Goal: Find contact information

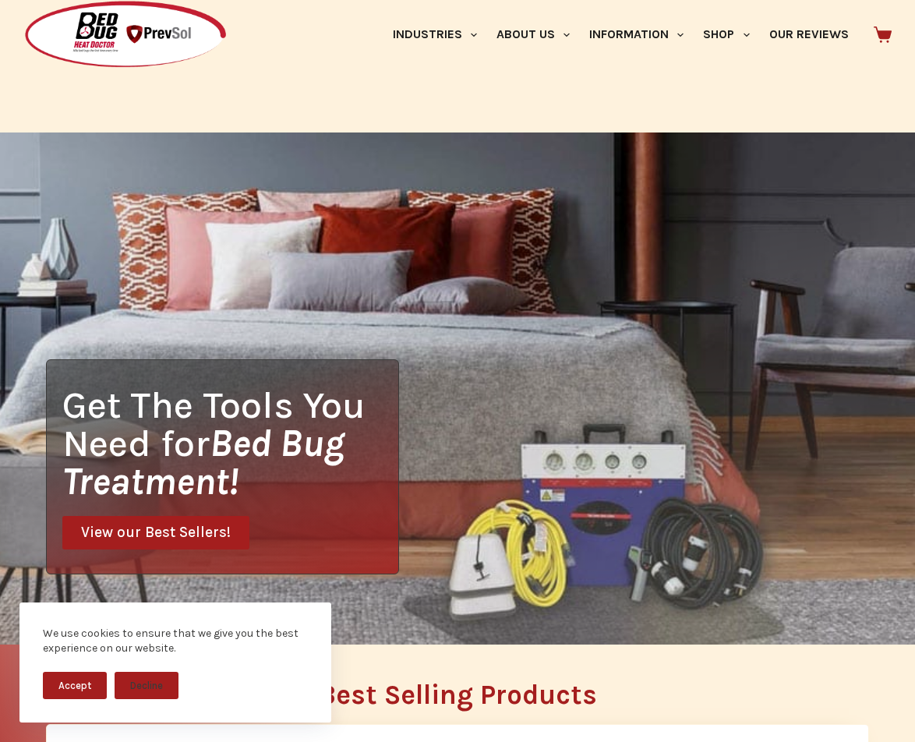
click at [74, 683] on button "Accept" at bounding box center [75, 685] width 64 height 27
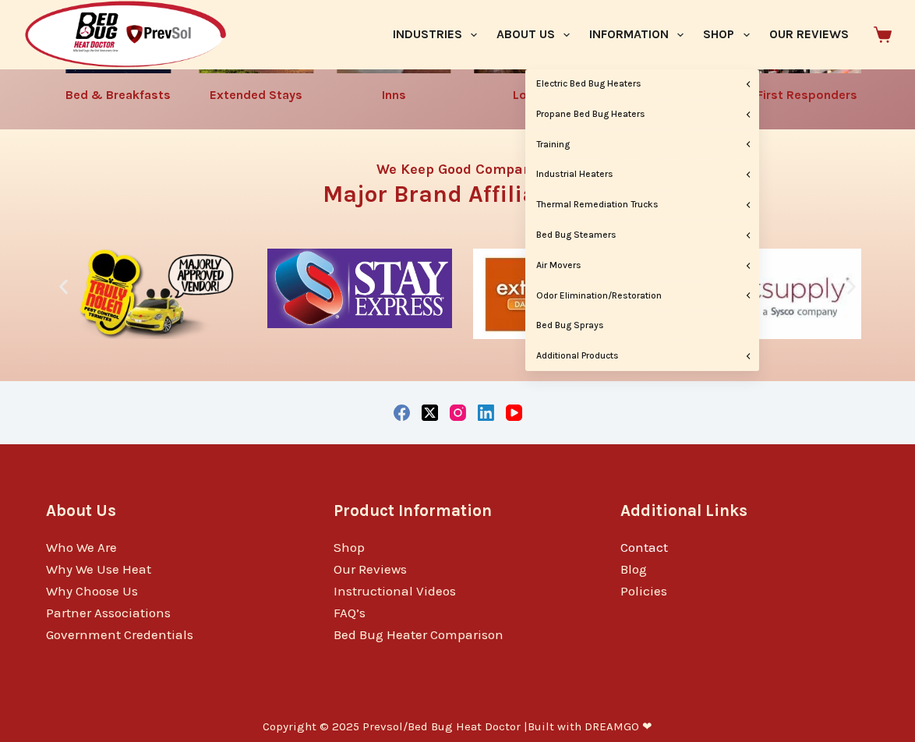
click at [651, 539] on link "Contact" at bounding box center [644, 547] width 48 height 16
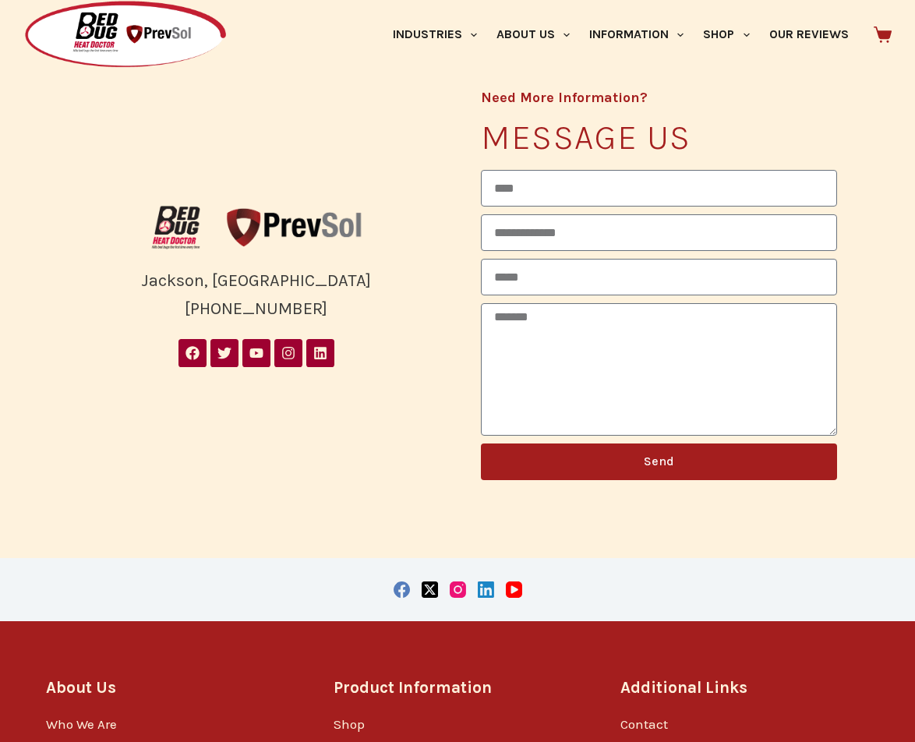
drag, startPoint x: 348, startPoint y: 314, endPoint x: 207, endPoint y: 315, distance: 140.3
click at [207, 315] on div "Jackson, MI (844) 364-3281" at bounding box center [256, 294] width 356 height 57
copy div "844) 364-3281"
